Goal: Find specific page/section: Find specific page/section

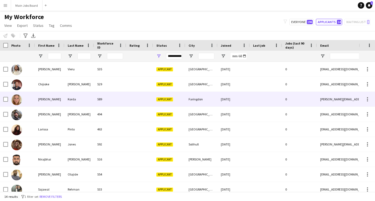
click at [46, 103] on div "[PERSON_NAME]" at bounding box center [50, 99] width 30 height 15
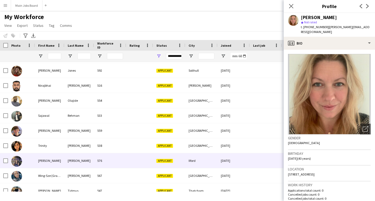
scroll to position [81, 0]
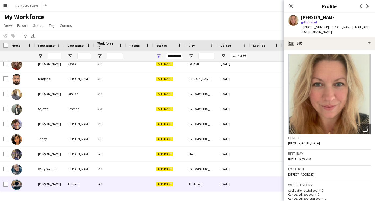
click at [42, 188] on div "[PERSON_NAME]" at bounding box center [50, 184] width 30 height 15
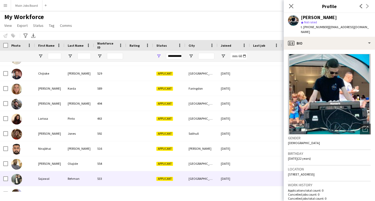
scroll to position [0, 0]
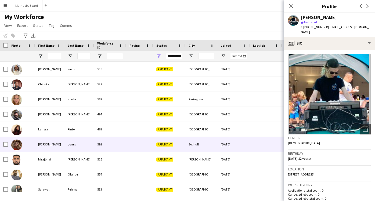
click at [40, 142] on div "[PERSON_NAME]" at bounding box center [50, 144] width 30 height 15
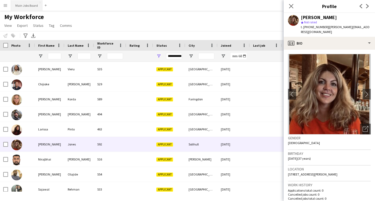
click at [30, 6] on button "Main Jobs Board Close" at bounding box center [26, 5] width 31 height 10
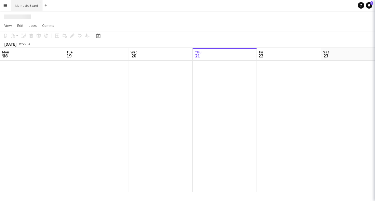
scroll to position [0, 128]
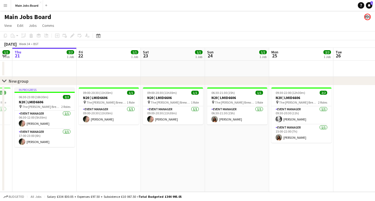
drag, startPoint x: 299, startPoint y: 150, endPoint x: 204, endPoint y: 150, distance: 94.6
click at [212, 150] on app-calendar-viewport "Mon 18 Tue 19 1/1 1 Job Wed 20 1/1 1 Job Thu 21 2/2 1 Job Fri 22 1/1 1 Job Sat …" at bounding box center [187, 120] width 375 height 144
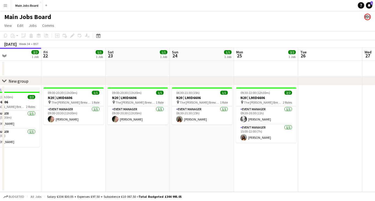
drag, startPoint x: 288, startPoint y: 156, endPoint x: 145, endPoint y: 156, distance: 143.5
click at [156, 156] on app-calendar-viewport "Mon 18 Tue 19 1/1 1 Job Wed 20 1/1 1 Job Thu 21 2/2 1 Job Fri 22 1/1 1 Job Sat …" at bounding box center [187, 120] width 375 height 144
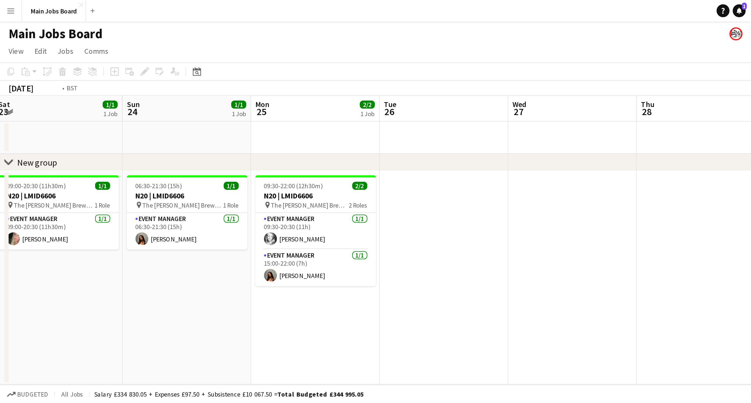
scroll to position [0, 175]
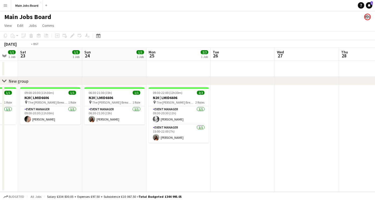
drag, startPoint x: 308, startPoint y: 157, endPoint x: 152, endPoint y: 157, distance: 155.6
click at [159, 157] on app-calendar-viewport "Wed 20 1/1 1 Job Thu 21 2/2 1 Job Fri 22 1/1 1 Job Sat 23 1/1 1 Job Sun 24 1/1 …" at bounding box center [187, 120] width 375 height 144
